Goal: Find contact information: Find contact information

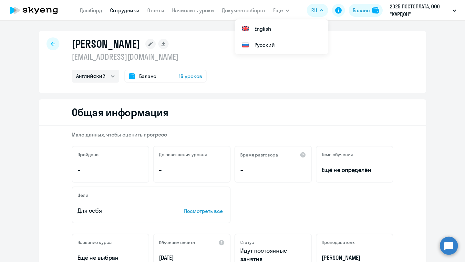
select select "english"
click at [56, 43] on div at bounding box center [53, 43] width 13 height 13
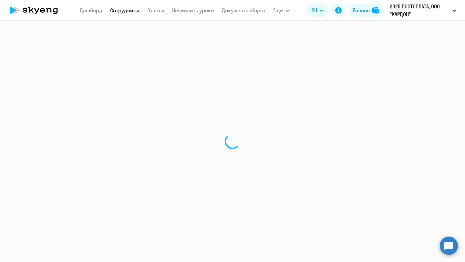
select select "30"
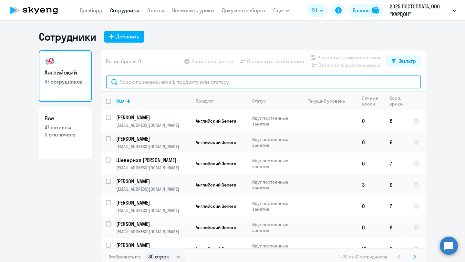
click at [157, 81] on input "text" at bounding box center [263, 82] width 315 height 13
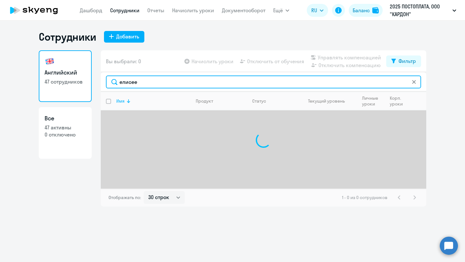
type input "[PERSON_NAME]"
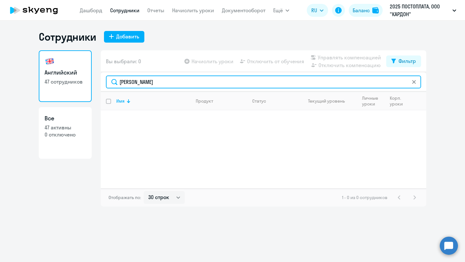
click at [165, 84] on input "[PERSON_NAME]" at bounding box center [263, 82] width 315 height 13
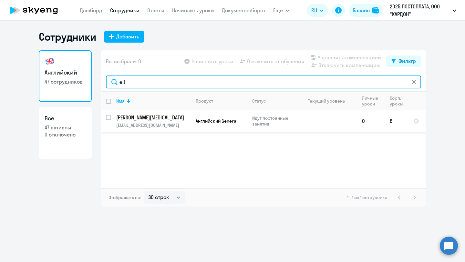
type input "eli"
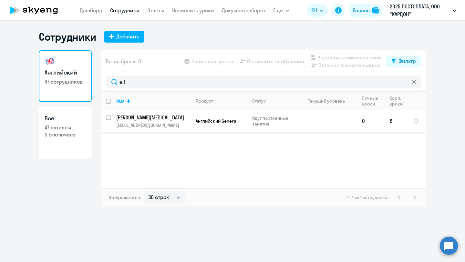
click at [138, 124] on p "[EMAIL_ADDRESS][DOMAIN_NAME]" at bounding box center [153, 125] width 74 height 6
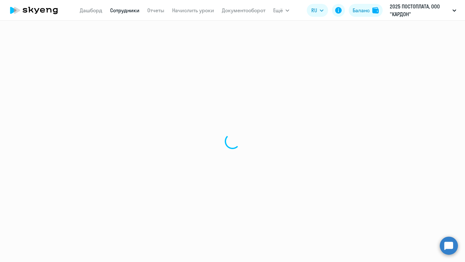
select select "english"
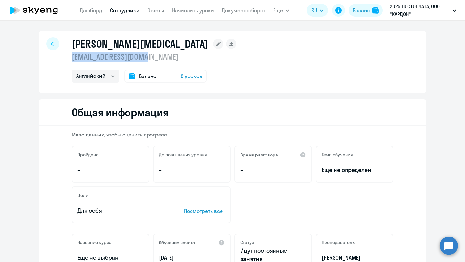
drag, startPoint x: 153, startPoint y: 57, endPoint x: 68, endPoint y: 57, distance: 85.3
click at [68, 57] on div "[PERSON_NAME][MEDICAL_DATA] [EMAIL_ADDRESS][DOMAIN_NAME] Английский Баланс 8 ур…" at bounding box center [233, 62] width 388 height 62
copy p "[EMAIL_ADDRESS][DOMAIN_NAME]"
